Goal: Transaction & Acquisition: Purchase product/service

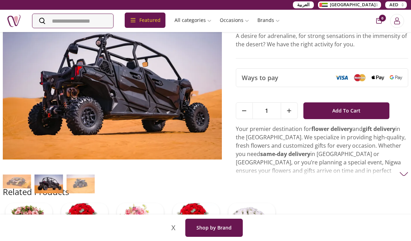
scroll to position [63, 0]
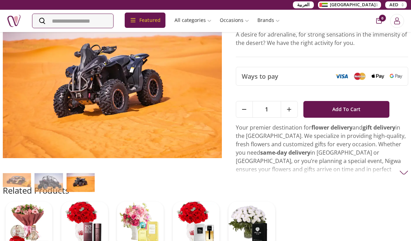
click at [392, 75] on img at bounding box center [396, 76] width 13 height 5
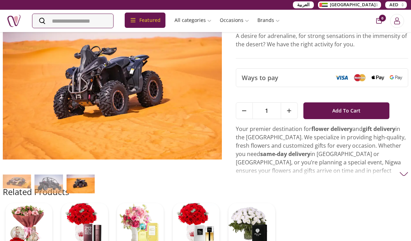
scroll to position [61, 0]
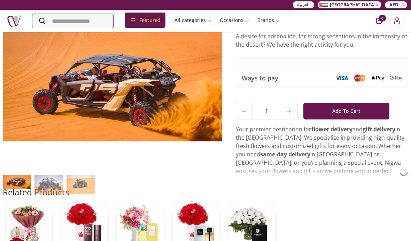
click at [381, 119] on button "Add To Cart" at bounding box center [347, 111] width 86 height 17
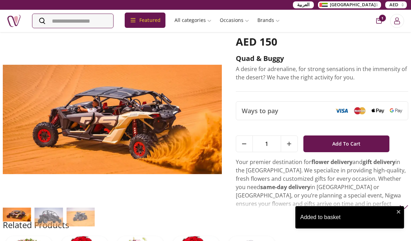
scroll to position [28, 0]
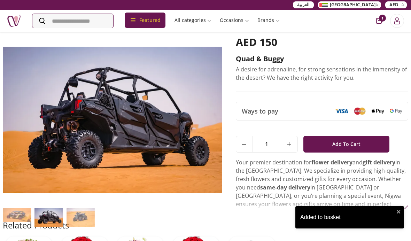
click at [379, 22] on icon "cart-button" at bounding box center [379, 21] width 6 height 6
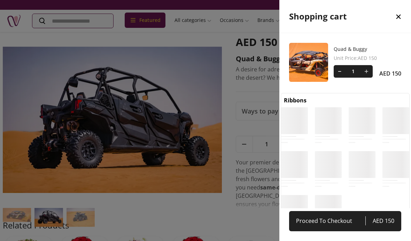
scroll to position [3, 3]
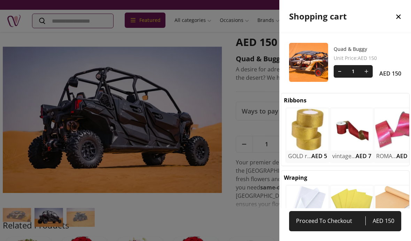
click at [337, 60] on span "Unit Price : AED 150" at bounding box center [368, 58] width 68 height 7
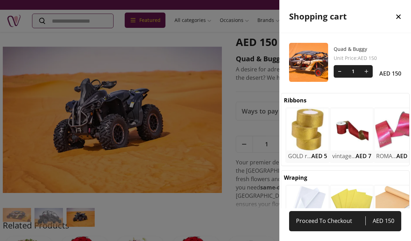
click at [308, 79] on div at bounding box center [308, 62] width 39 height 39
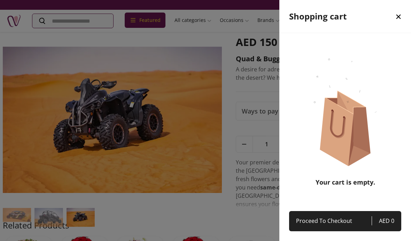
click at [396, 13] on icon "close" at bounding box center [399, 17] width 8 height 8
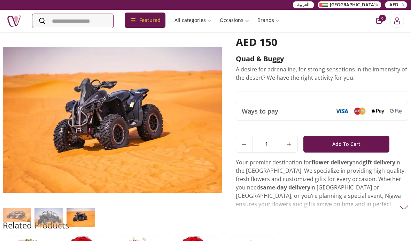
click at [352, 142] on span "Add To Cart" at bounding box center [347, 144] width 28 height 13
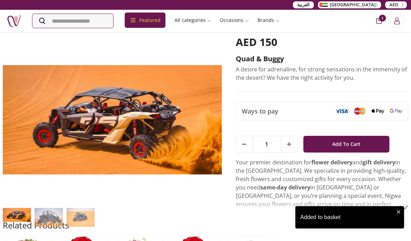
click at [353, 229] on div "Added to basket" at bounding box center [350, 217] width 109 height 22
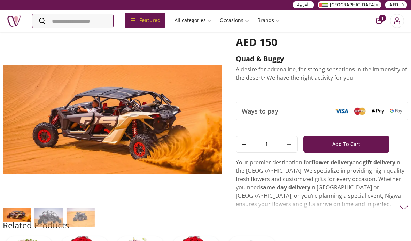
click at [354, 236] on div "Added to basket" at bounding box center [350, 220] width 112 height 31
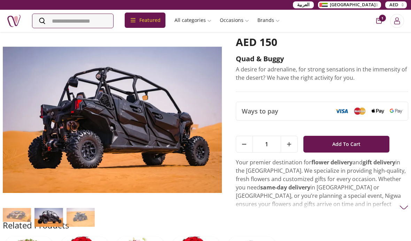
click at [381, 21] on icon "cart-button" at bounding box center [379, 21] width 6 height 6
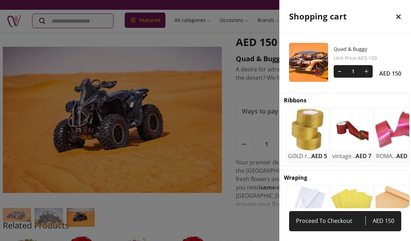
click at [350, 226] on span "Proceed To Checkout" at bounding box center [330, 221] width 69 height 10
select select "**********"
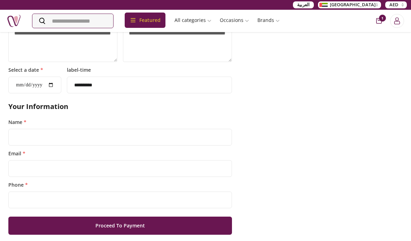
scroll to position [219, 0]
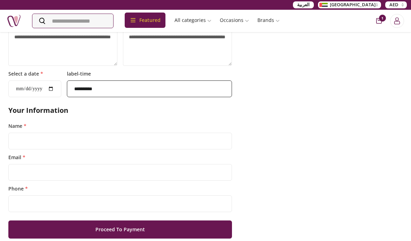
click at [67, 82] on select "**********" at bounding box center [149, 89] width 165 height 17
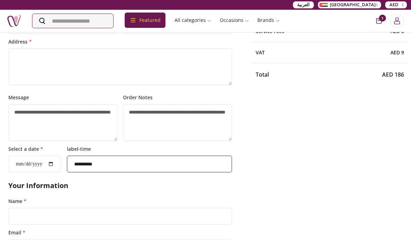
scroll to position [148, 0]
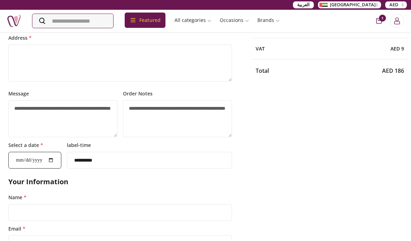
click at [25, 167] on input "Select a date *" at bounding box center [34, 160] width 53 height 17
type input "**********"
